Goal: Transaction & Acquisition: Book appointment/travel/reservation

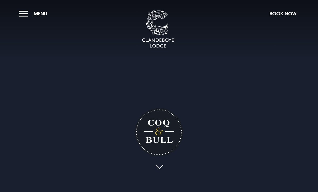
click at [24, 18] on button "Menu" at bounding box center [34, 14] width 31 height 12
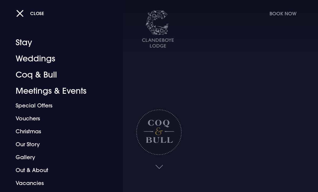
click at [28, 79] on link "Coq & Bull" at bounding box center [58, 75] width 84 height 16
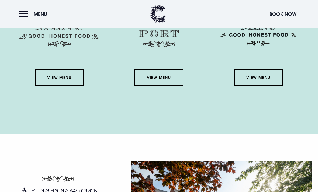
scroll to position [816, 0]
click at [56, 86] on link "View Menu" at bounding box center [59, 78] width 49 height 16
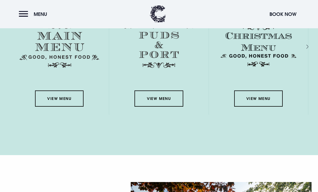
scroll to position [797, 0]
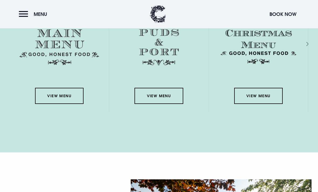
click at [165, 104] on link "View Menu" at bounding box center [159, 96] width 49 height 16
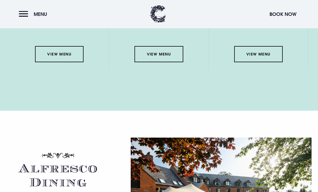
scroll to position [835, 0]
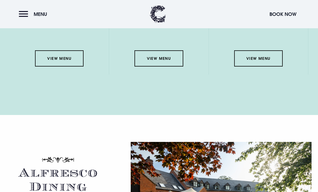
click at [262, 67] on link "View Menu" at bounding box center [259, 58] width 49 height 16
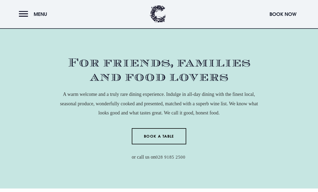
scroll to position [0, 0]
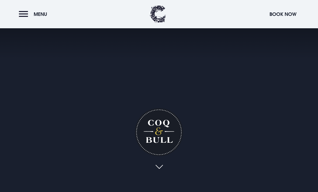
click at [29, 16] on button "Menu" at bounding box center [34, 14] width 31 height 12
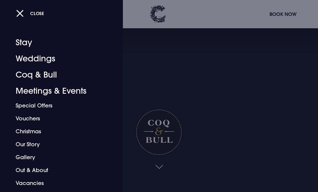
click at [30, 38] on link "Stay" at bounding box center [58, 43] width 84 height 16
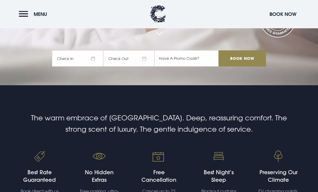
scroll to position [107, 0]
click at [97, 67] on span "Check In" at bounding box center [77, 58] width 51 height 16
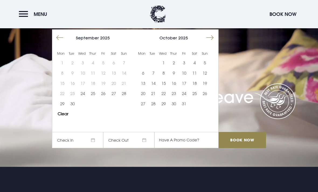
scroll to position [25, 0]
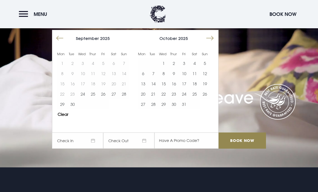
click at [104, 99] on button "26" at bounding box center [103, 94] width 10 height 10
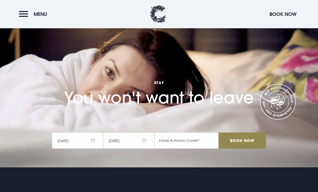
click at [247, 149] on input "Book Now" at bounding box center [242, 141] width 47 height 16
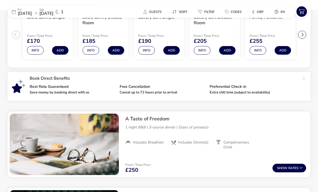
scroll to position [138, 0]
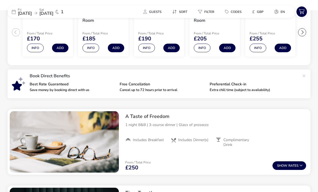
click at [294, 169] on button "Show Rates" at bounding box center [290, 166] width 34 height 9
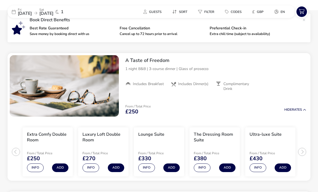
scroll to position [194, 0]
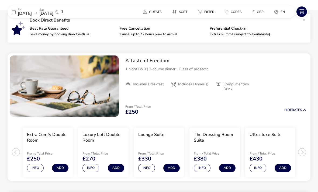
click at [201, 83] on span "Includes Dinner(s)" at bounding box center [193, 84] width 30 height 5
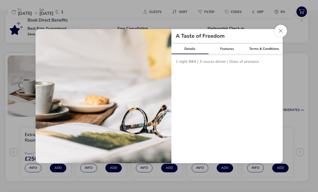
click at [229, 54] on div "Features" at bounding box center [227, 48] width 37 height 11
click at [284, 37] on button "Close modal" at bounding box center [281, 31] width 12 height 12
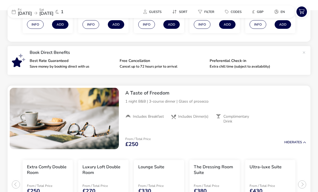
scroll to position [155, 0]
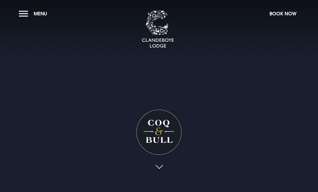
checkbox input "true"
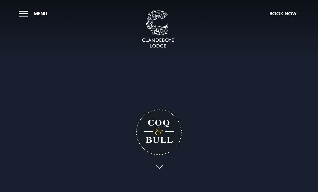
click at [163, 145] on h1 "Coq & Bull" at bounding box center [159, 132] width 48 height 48
click at [170, 157] on h1 "Coq & Bull" at bounding box center [159, 132] width 48 height 48
click at [164, 174] on link at bounding box center [159, 168] width 12 height 12
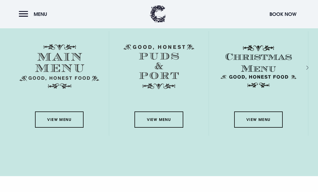
scroll to position [773, 0]
click at [56, 128] on link "View Menu" at bounding box center [59, 120] width 49 height 16
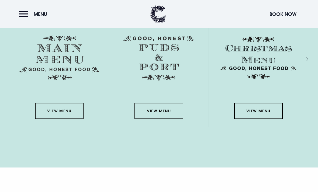
click at [67, 119] on link "View Menu" at bounding box center [59, 111] width 49 height 16
click at [163, 0] on header "Menu Book Now" at bounding box center [159, 14] width 318 height 28
click at [170, 119] on link "View Menu" at bounding box center [159, 111] width 49 height 16
